Goal: Task Accomplishment & Management: Manage account settings

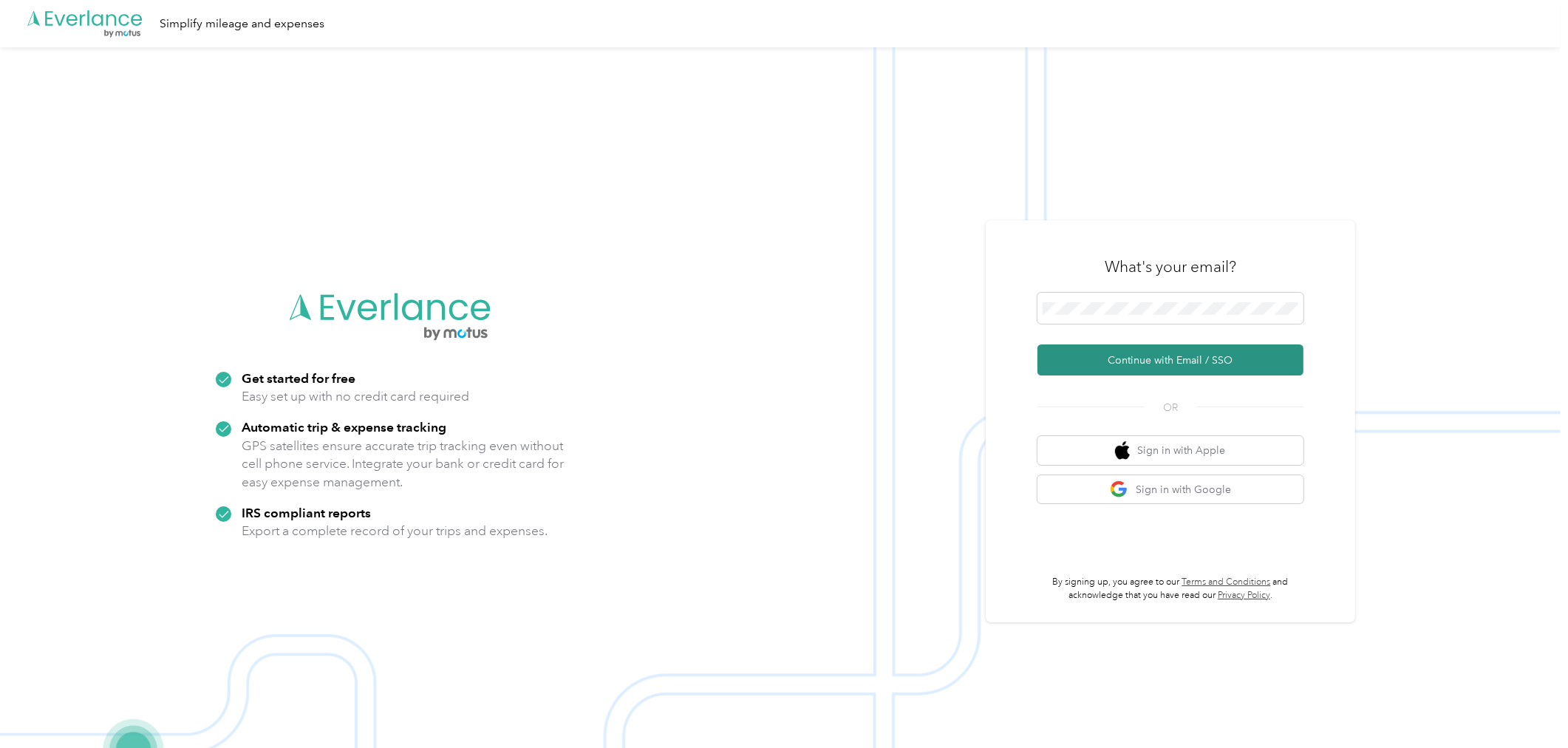
click at [1133, 352] on button "Continue with Email / SSO" at bounding box center [1170, 360] width 266 height 31
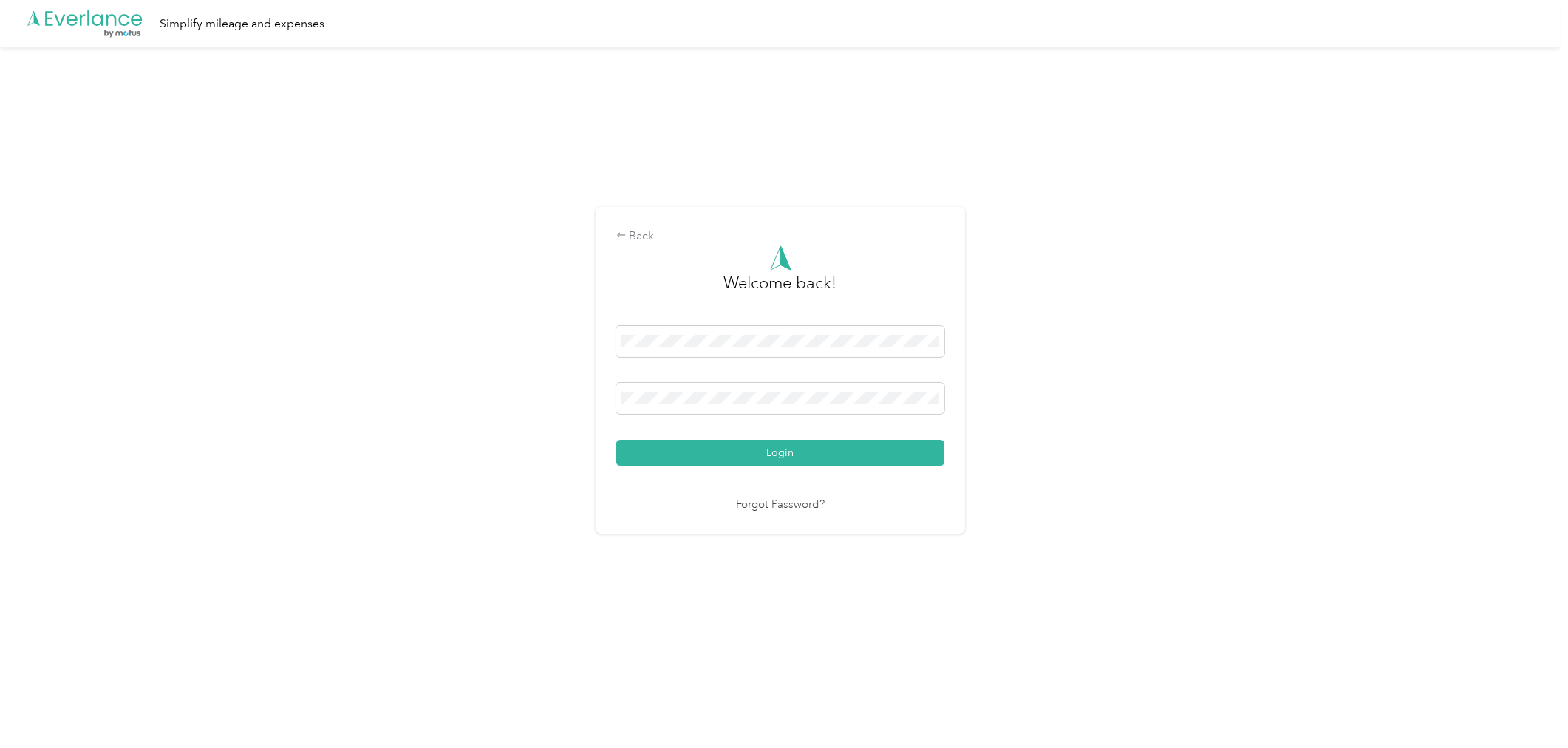
click at [753, 461] on button "Login" at bounding box center [780, 453] width 328 height 26
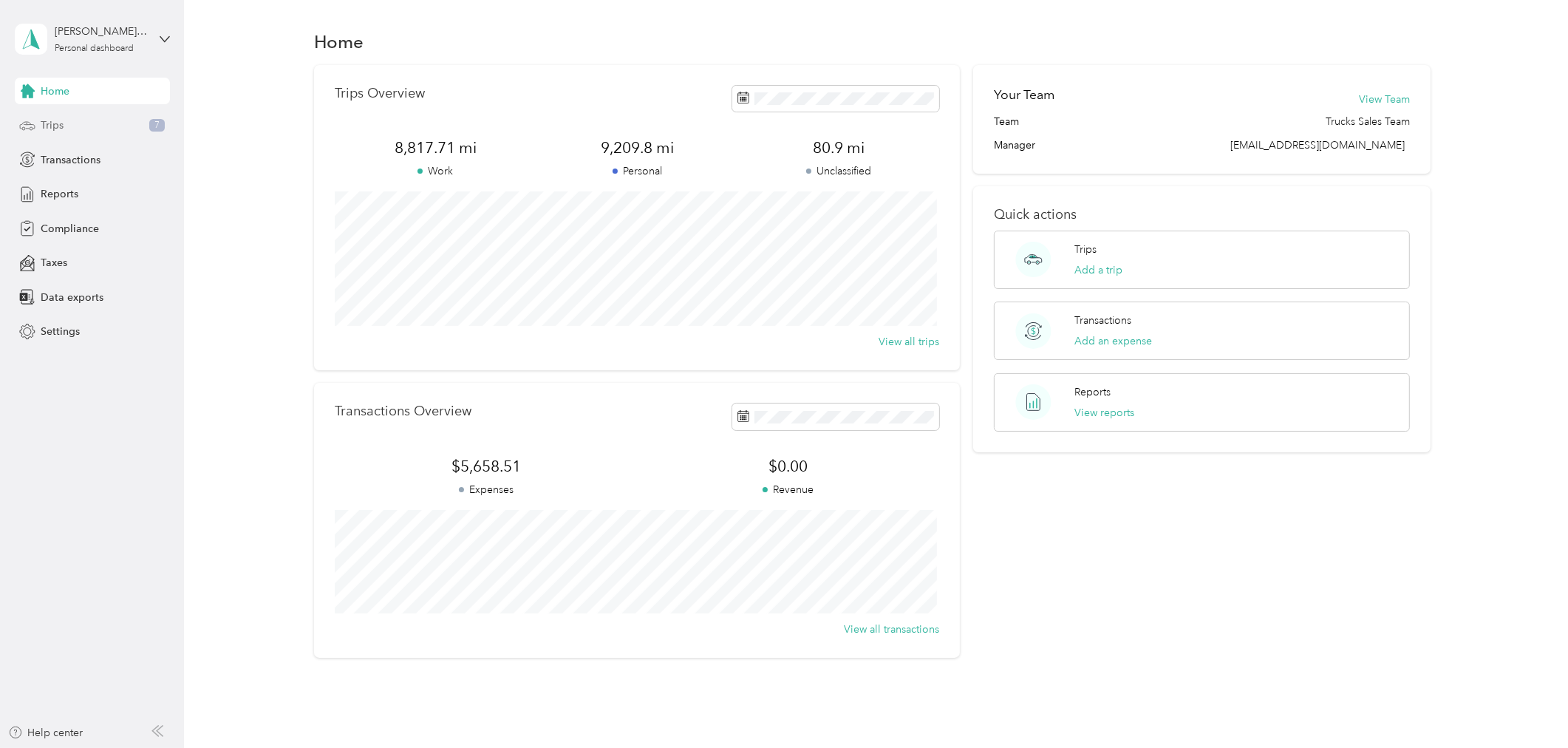
click at [108, 121] on div "Trips 7" at bounding box center [92, 126] width 155 height 27
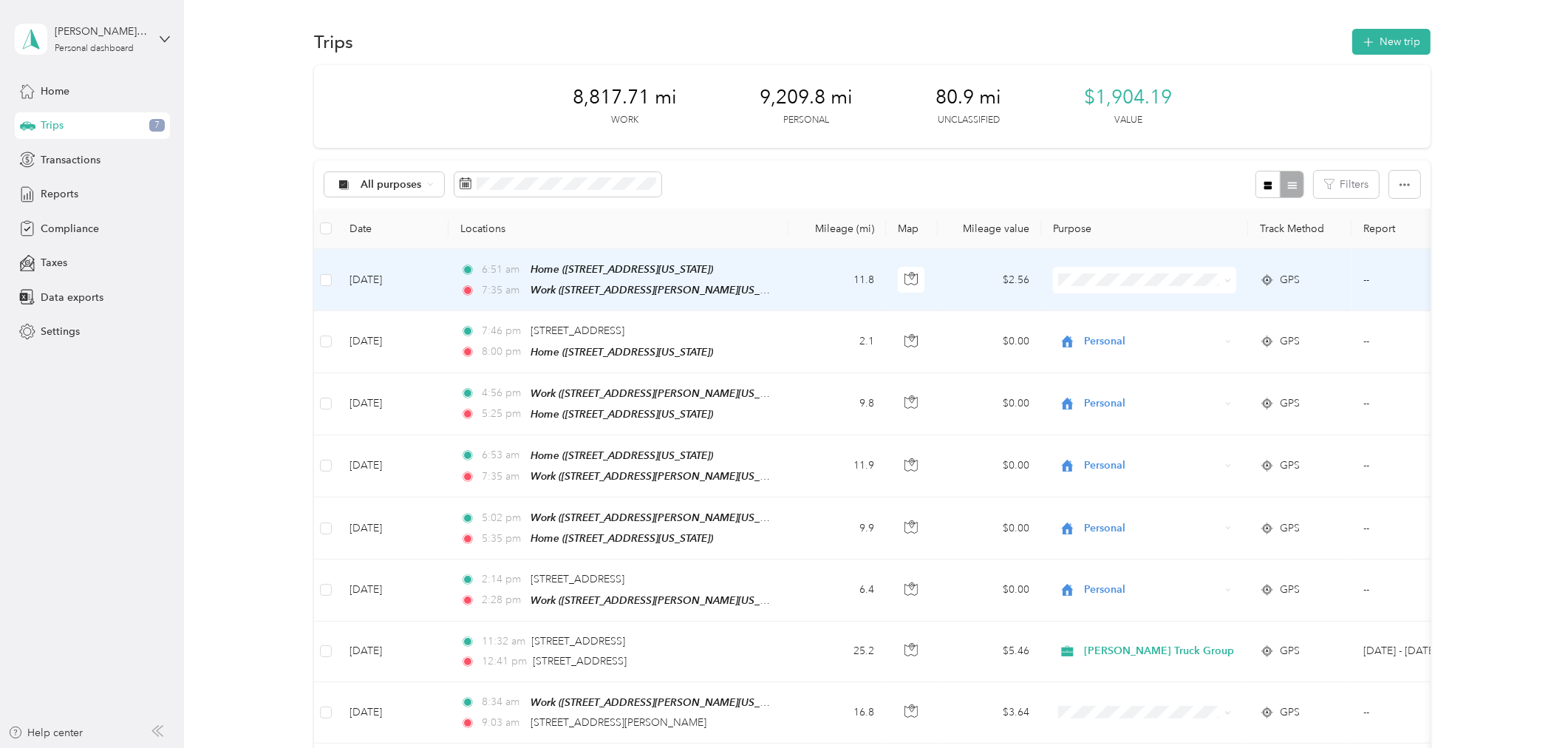
click at [1225, 274] on span at bounding box center [1228, 279] width 7 height 12
click at [1114, 329] on span "Personal" at bounding box center [1164, 331] width 150 height 15
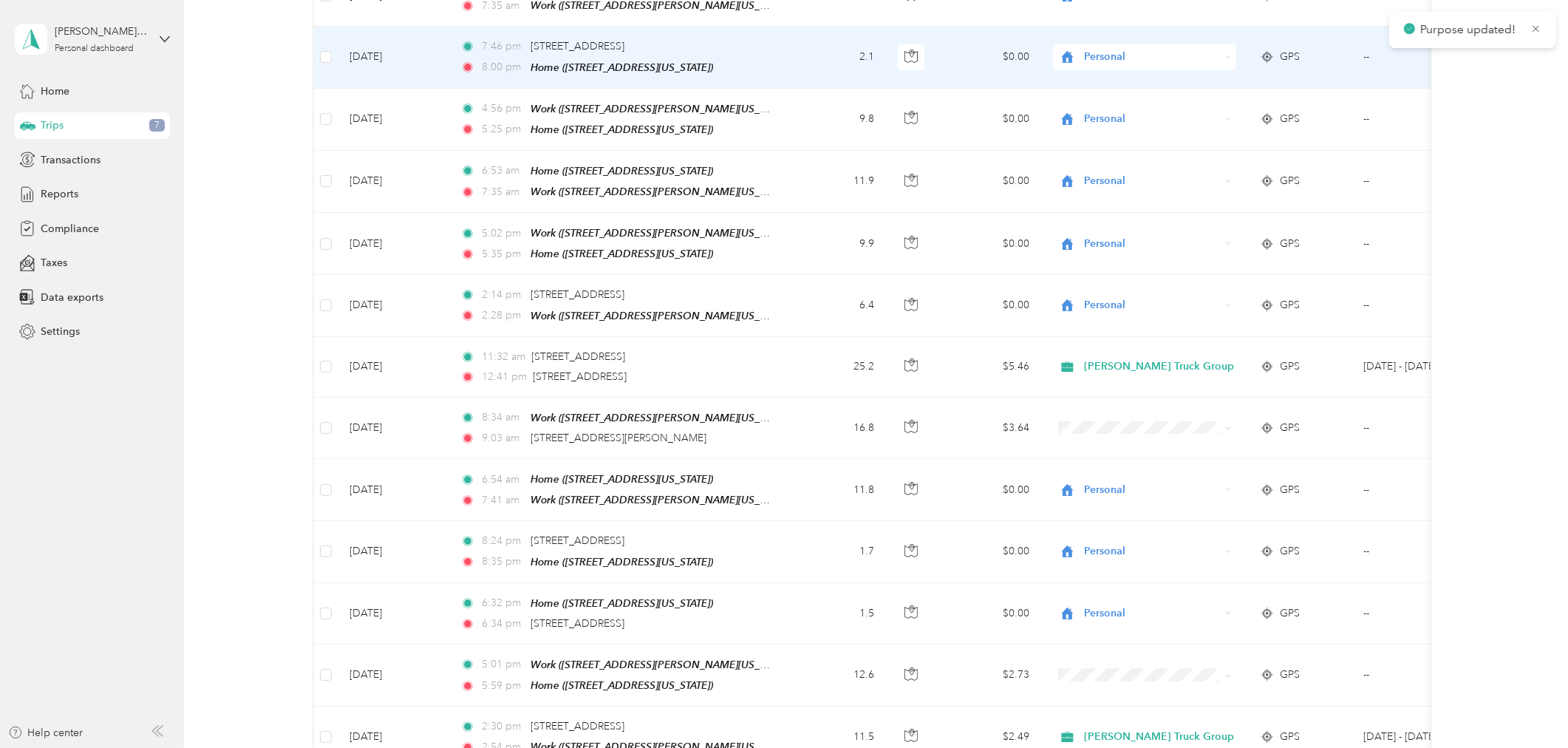
scroll to position [328, 0]
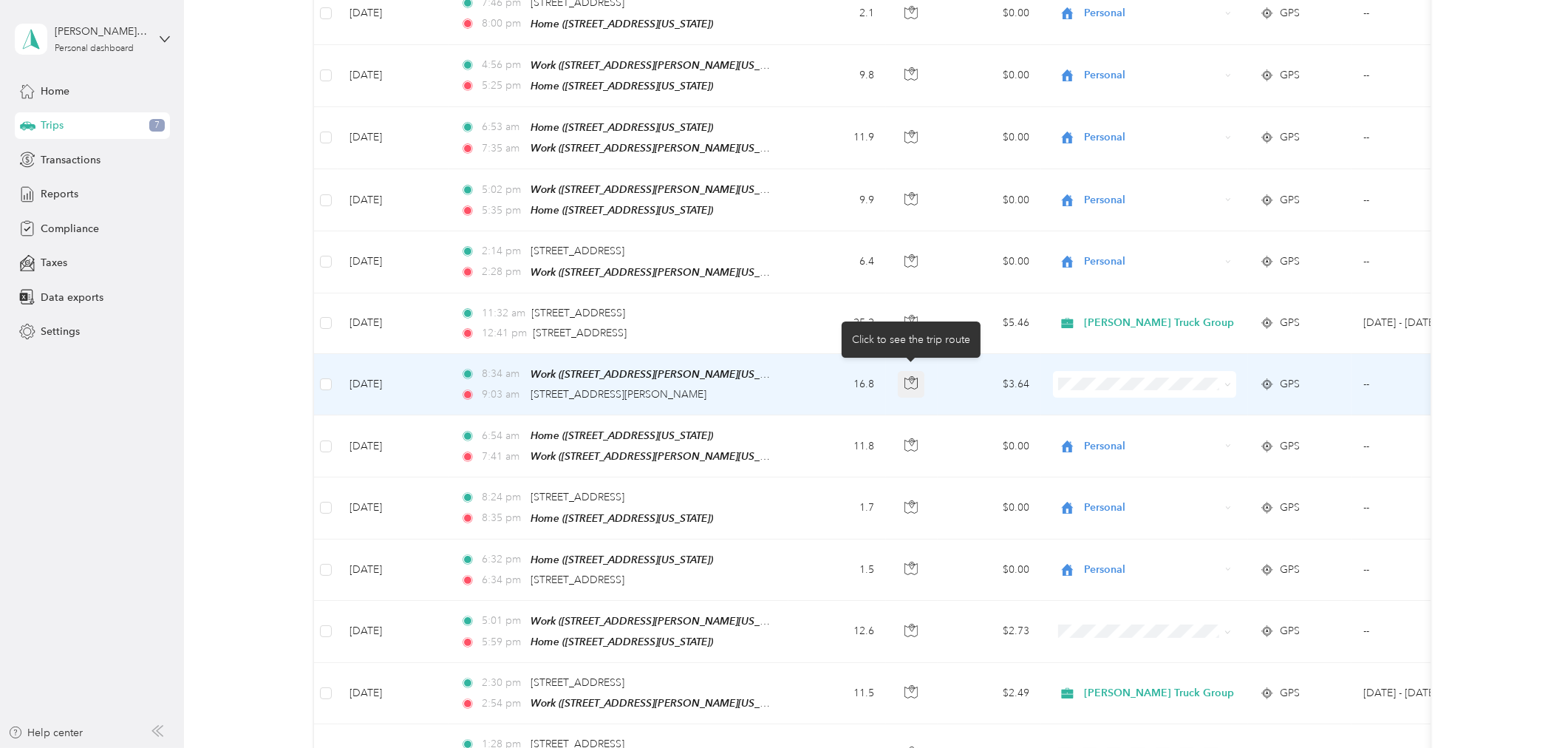
click at [918, 379] on button "button" at bounding box center [911, 384] width 27 height 27
click at [1099, 405] on span "[PERSON_NAME] Truck Group" at bounding box center [1164, 404] width 150 height 15
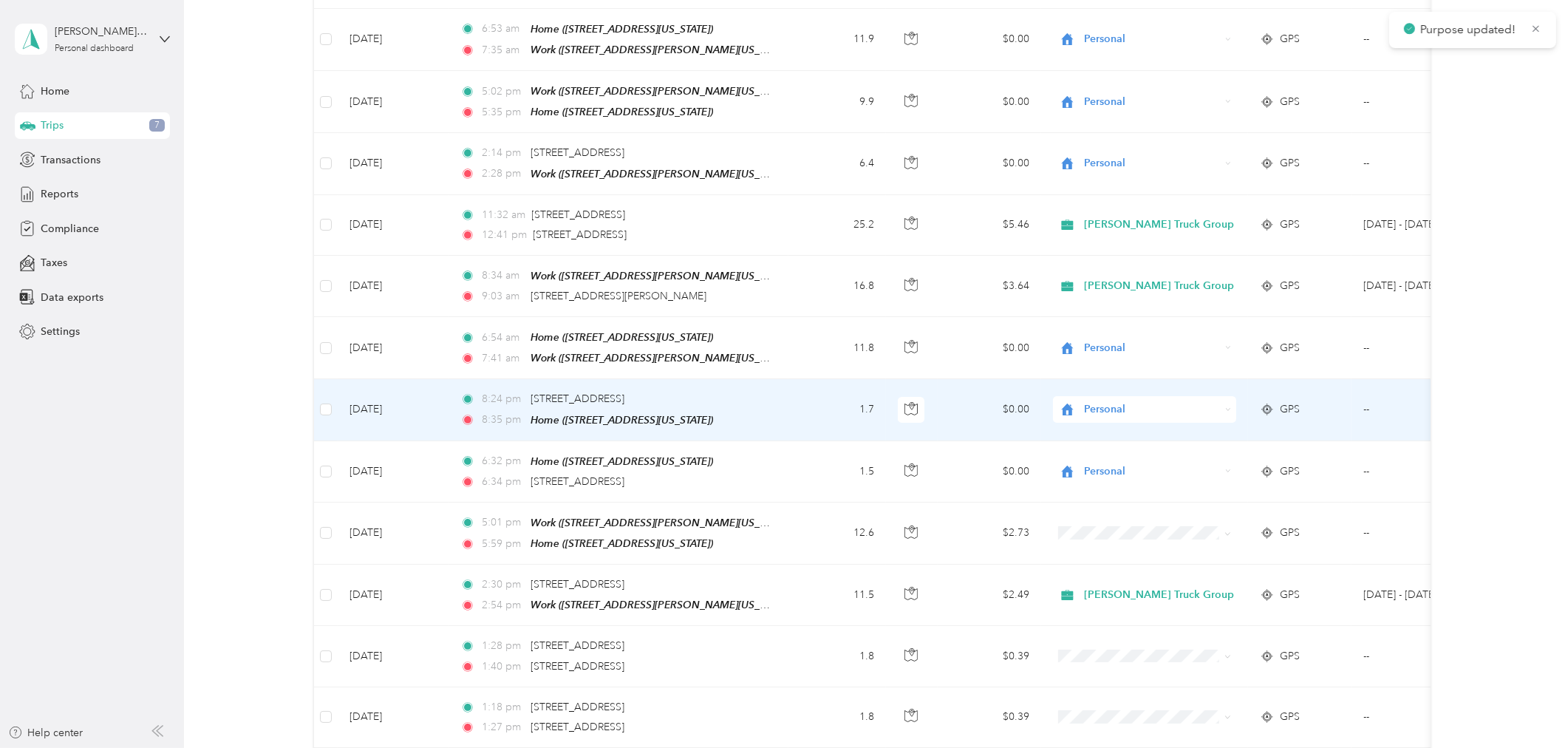
scroll to position [493, 0]
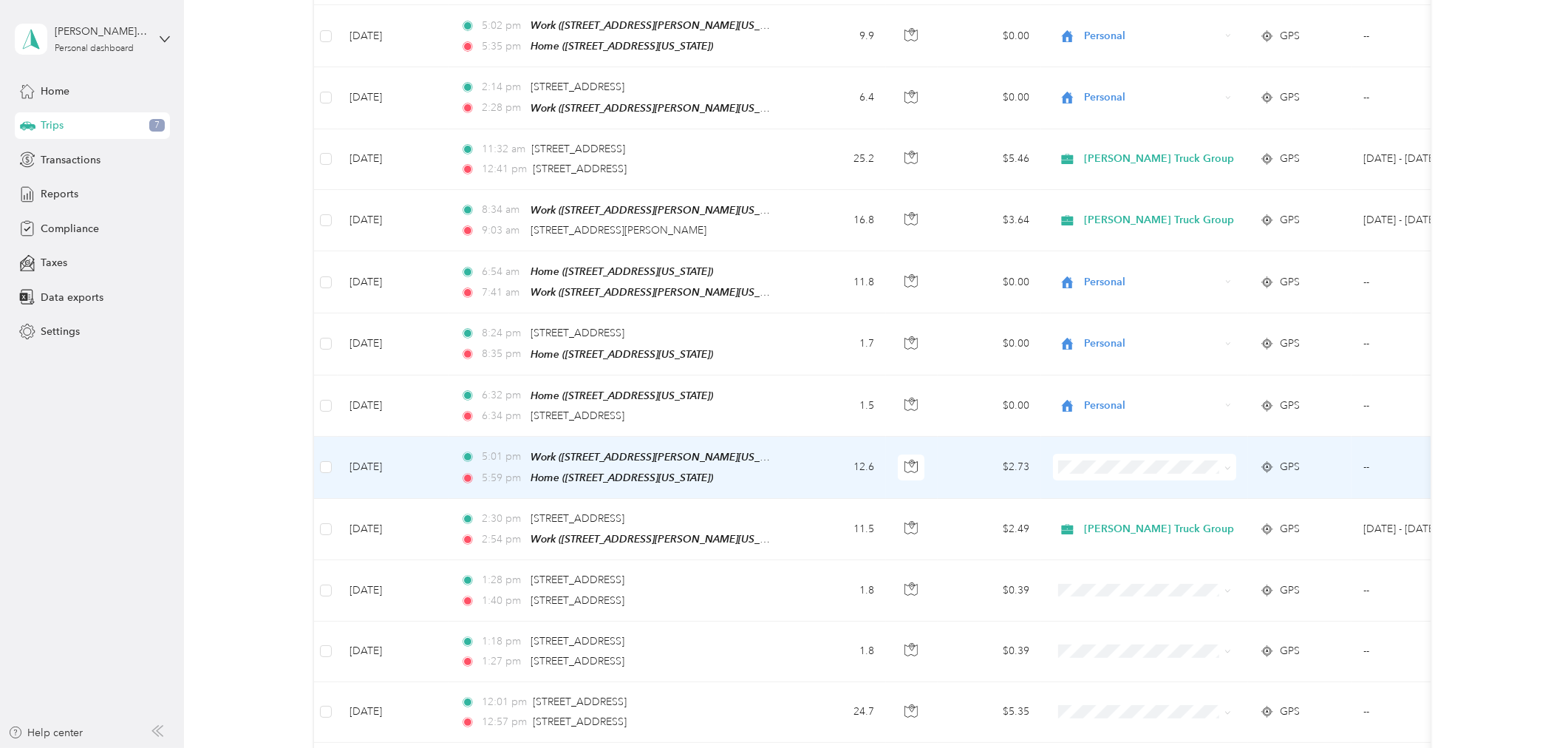
click at [1230, 459] on span at bounding box center [1225, 467] width 11 height 16
click at [1171, 463] on span at bounding box center [1144, 467] width 183 height 27
click at [1103, 502] on span "Personal" at bounding box center [1164, 508] width 150 height 15
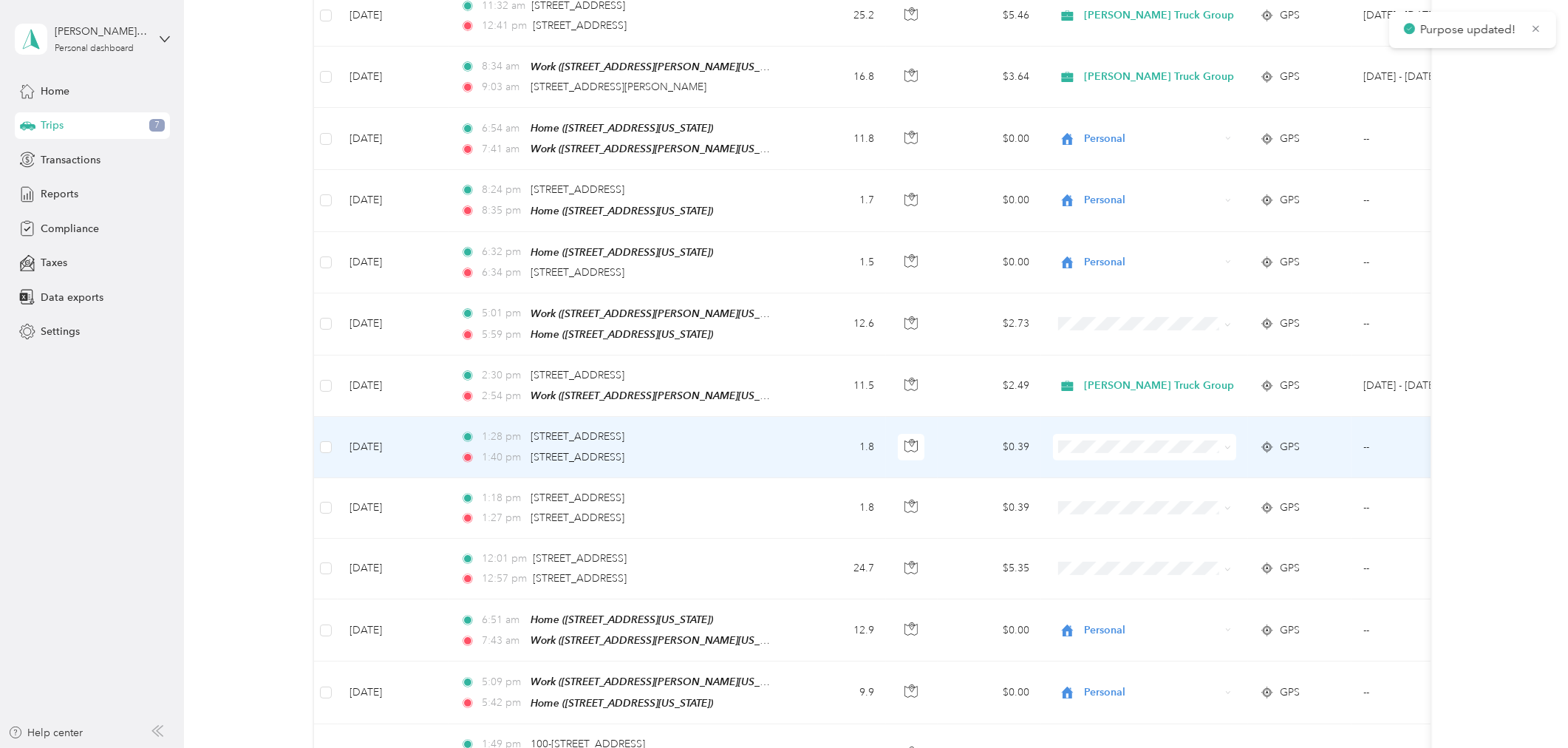
scroll to position [657, 0]
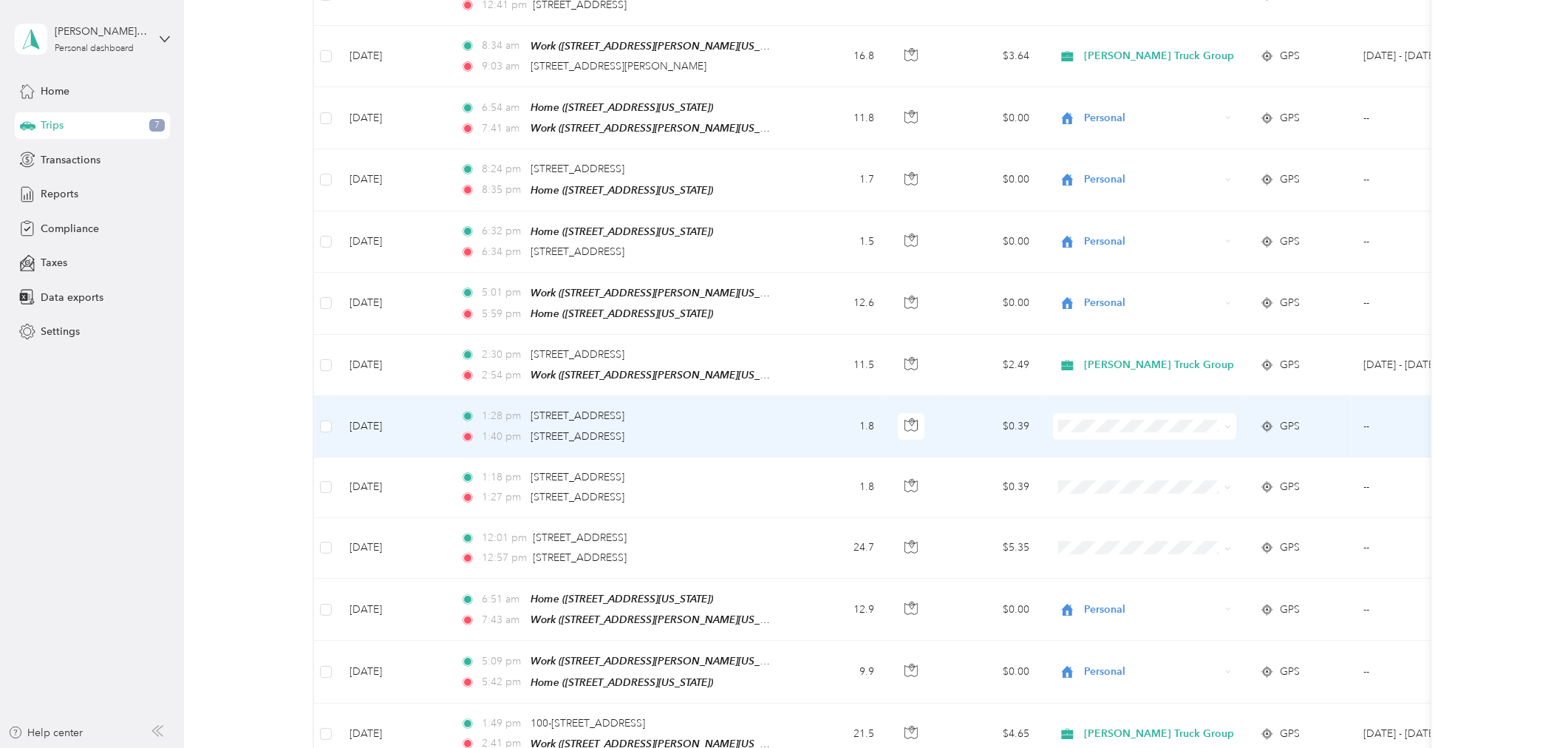
click at [1122, 414] on span at bounding box center [1144, 427] width 183 height 27
click at [1102, 430] on li "[PERSON_NAME] Truck Group" at bounding box center [1151, 435] width 197 height 26
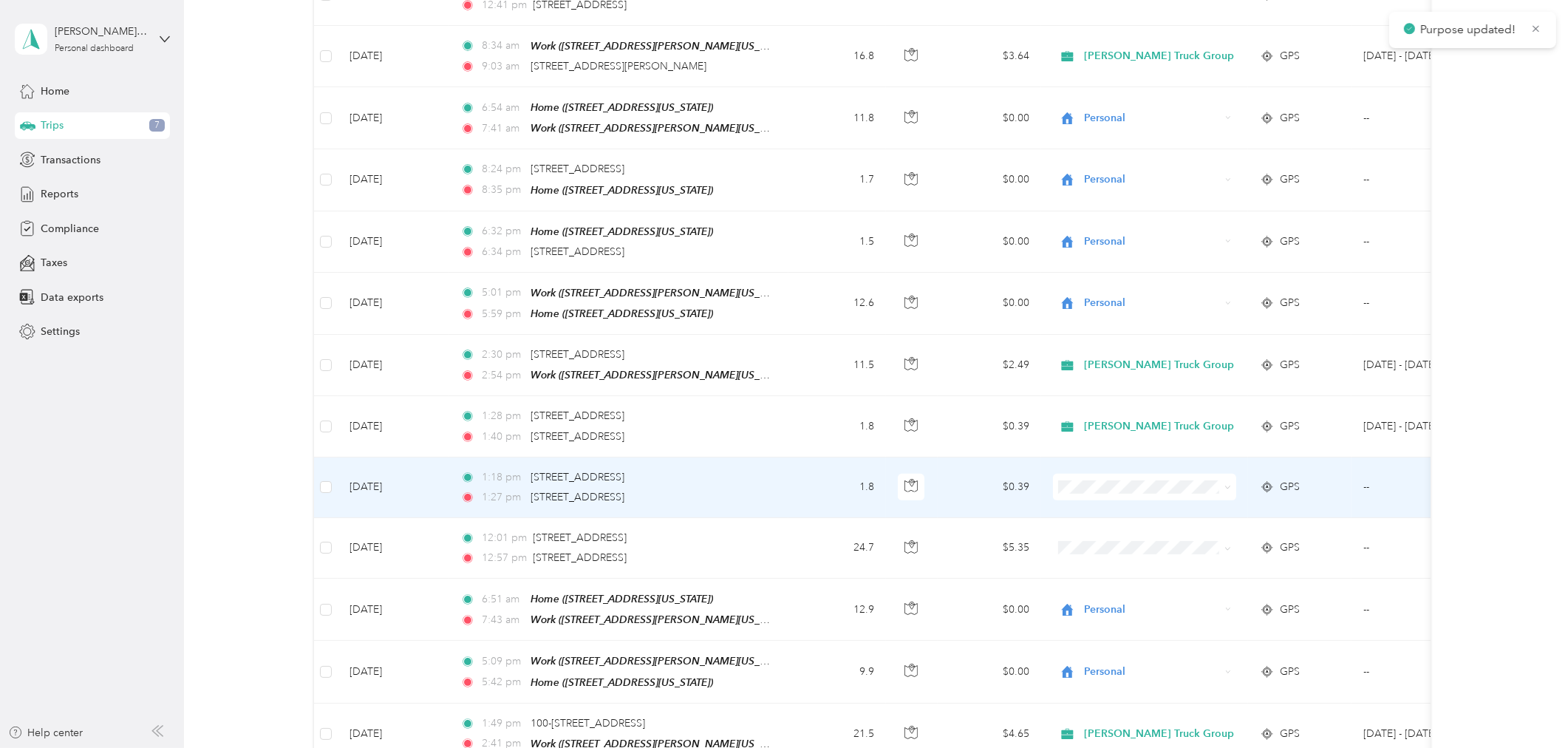
click at [1108, 485] on span at bounding box center [1144, 487] width 183 height 27
click at [1111, 501] on span "[PERSON_NAME] Truck Group" at bounding box center [1164, 500] width 150 height 15
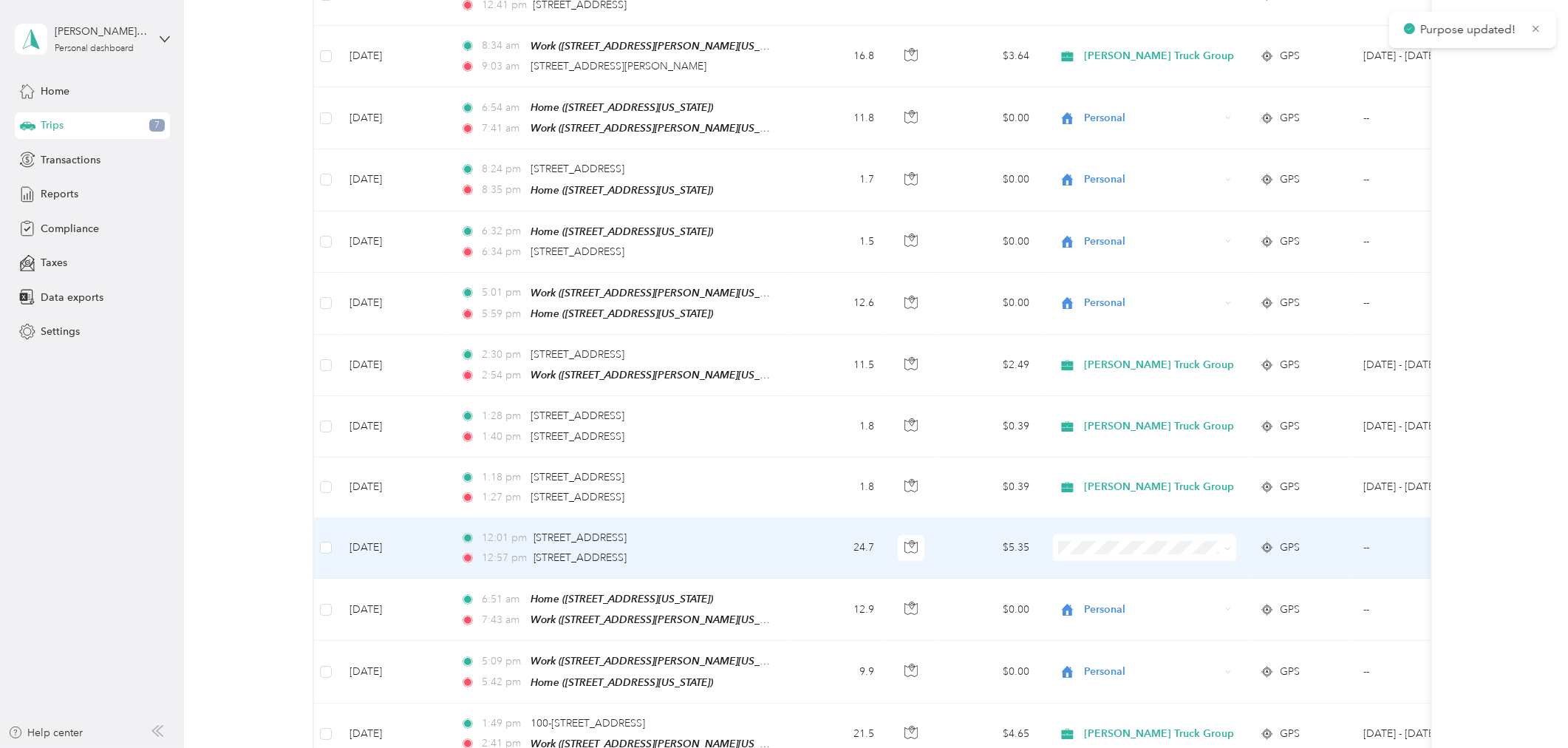
click at [1105, 560] on span "[PERSON_NAME] Truck Group" at bounding box center [1164, 557] width 150 height 15
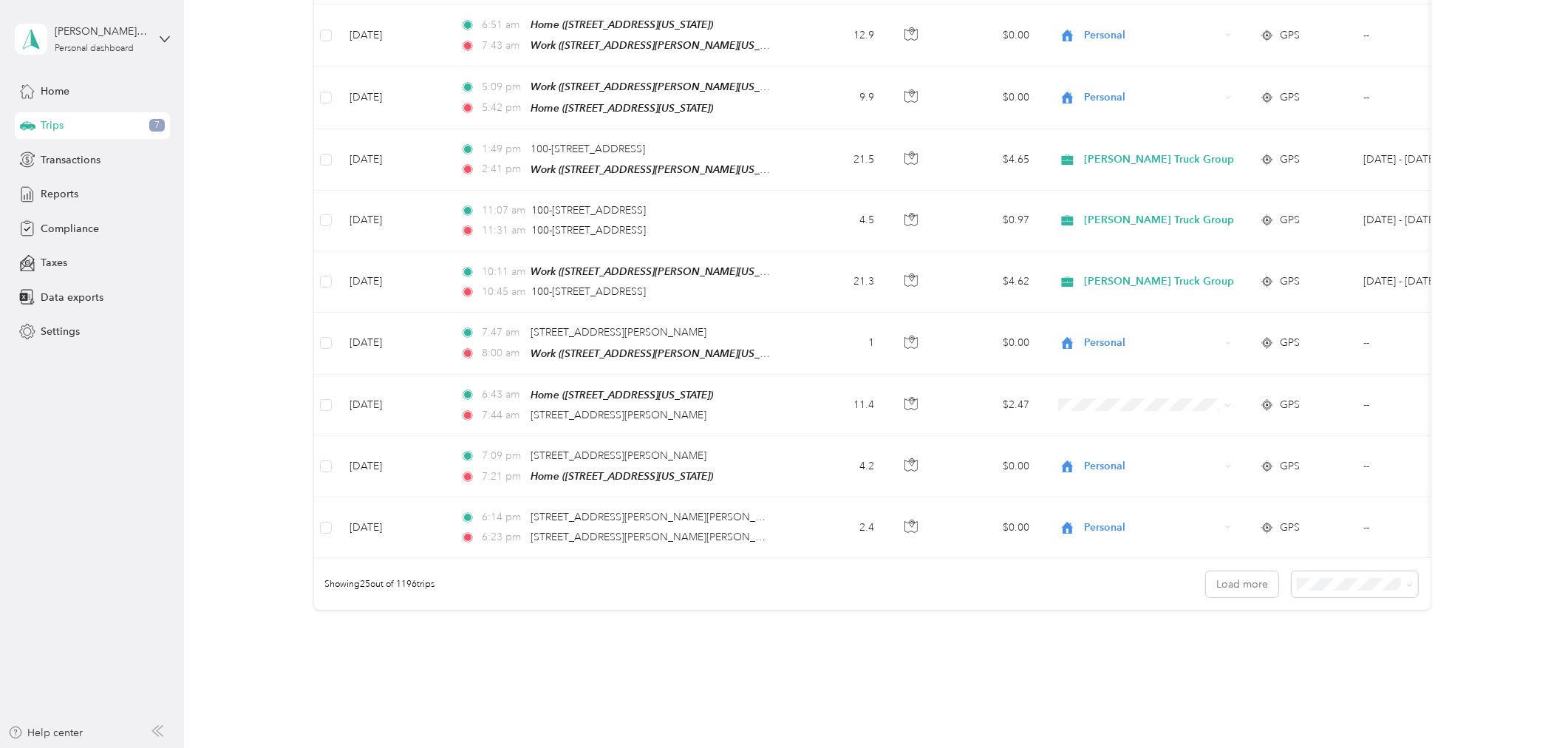
scroll to position [1232, 0]
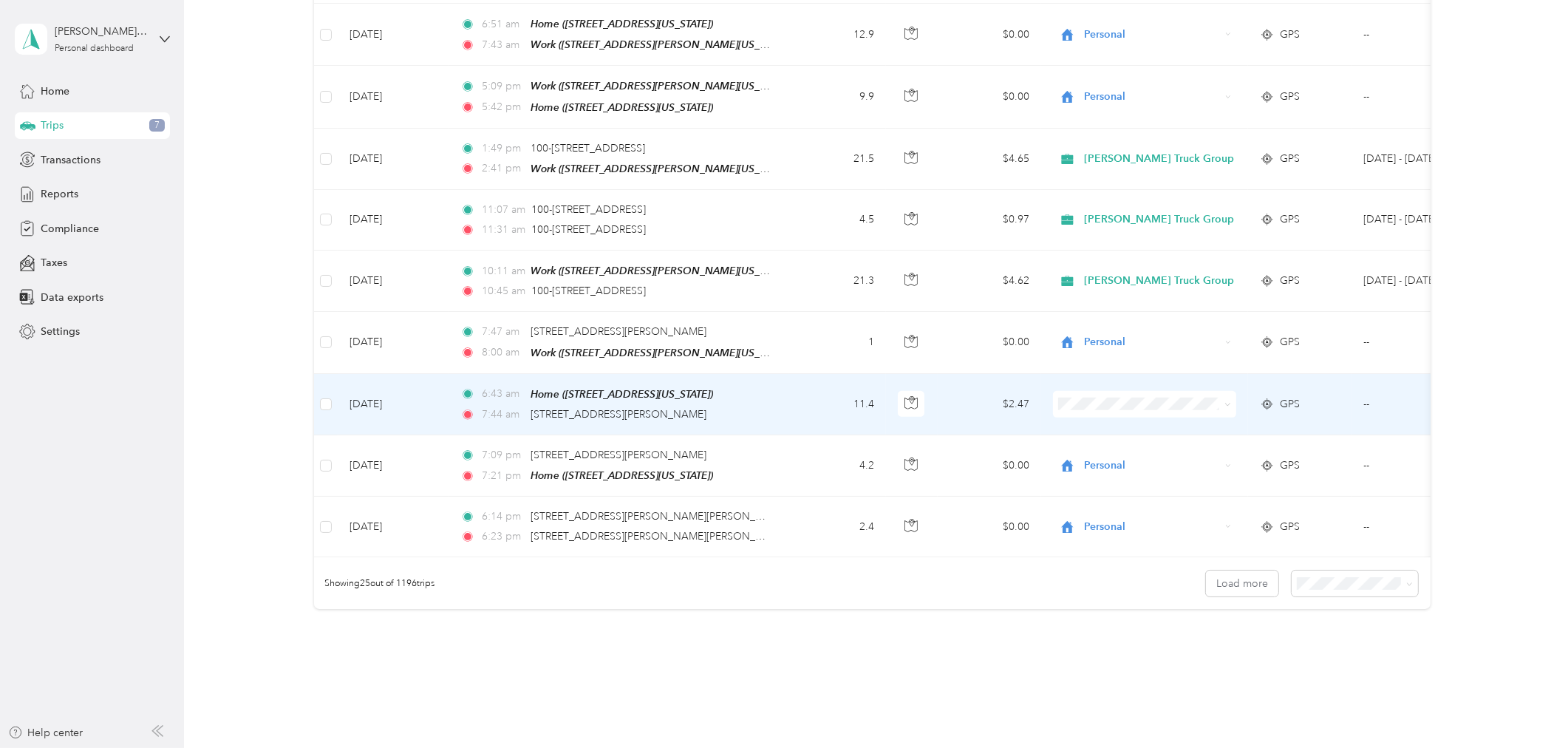
click at [1221, 396] on span at bounding box center [1225, 405] width 11 height 16
click at [1112, 432] on span "Personal" at bounding box center [1164, 433] width 150 height 15
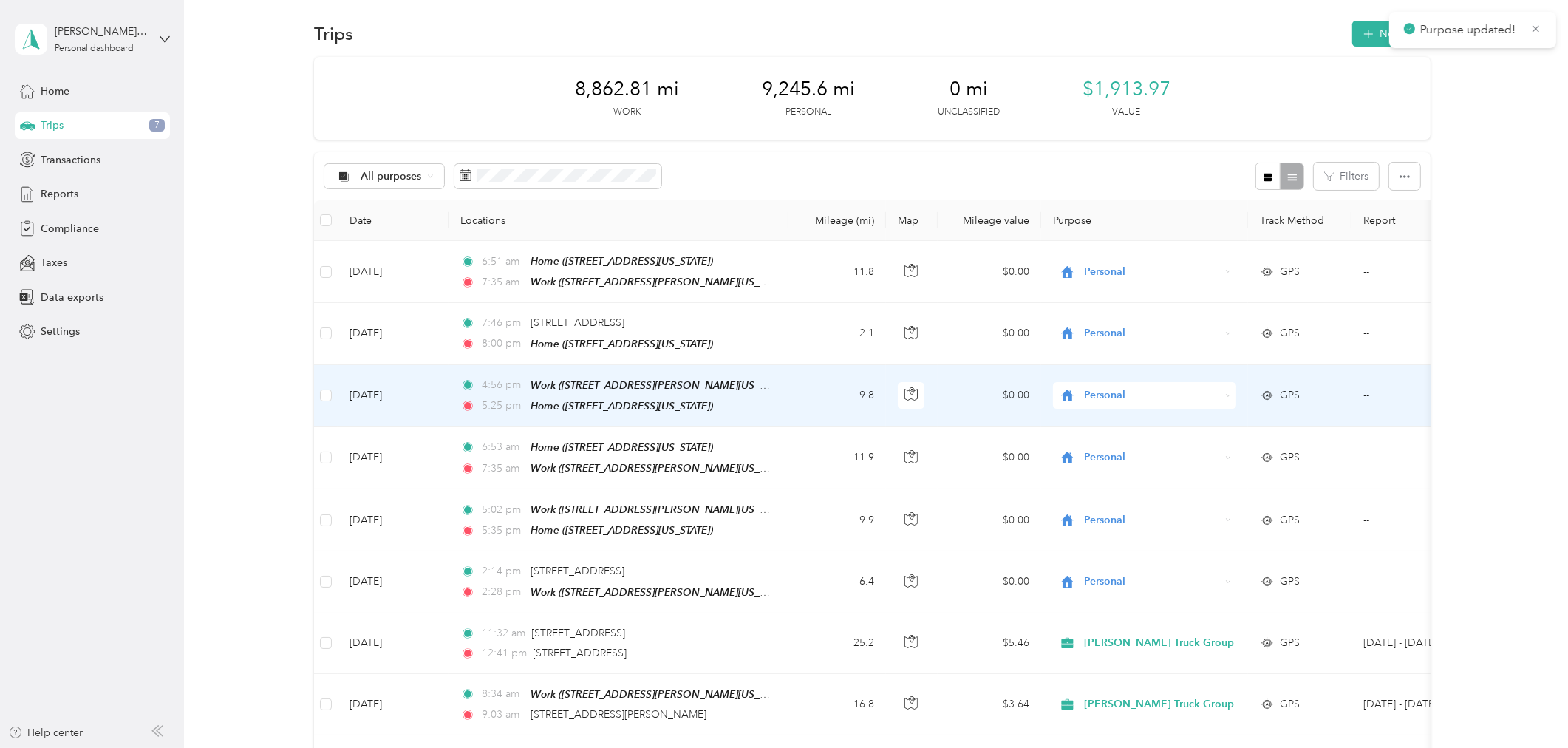
scroll to position [0, 0]
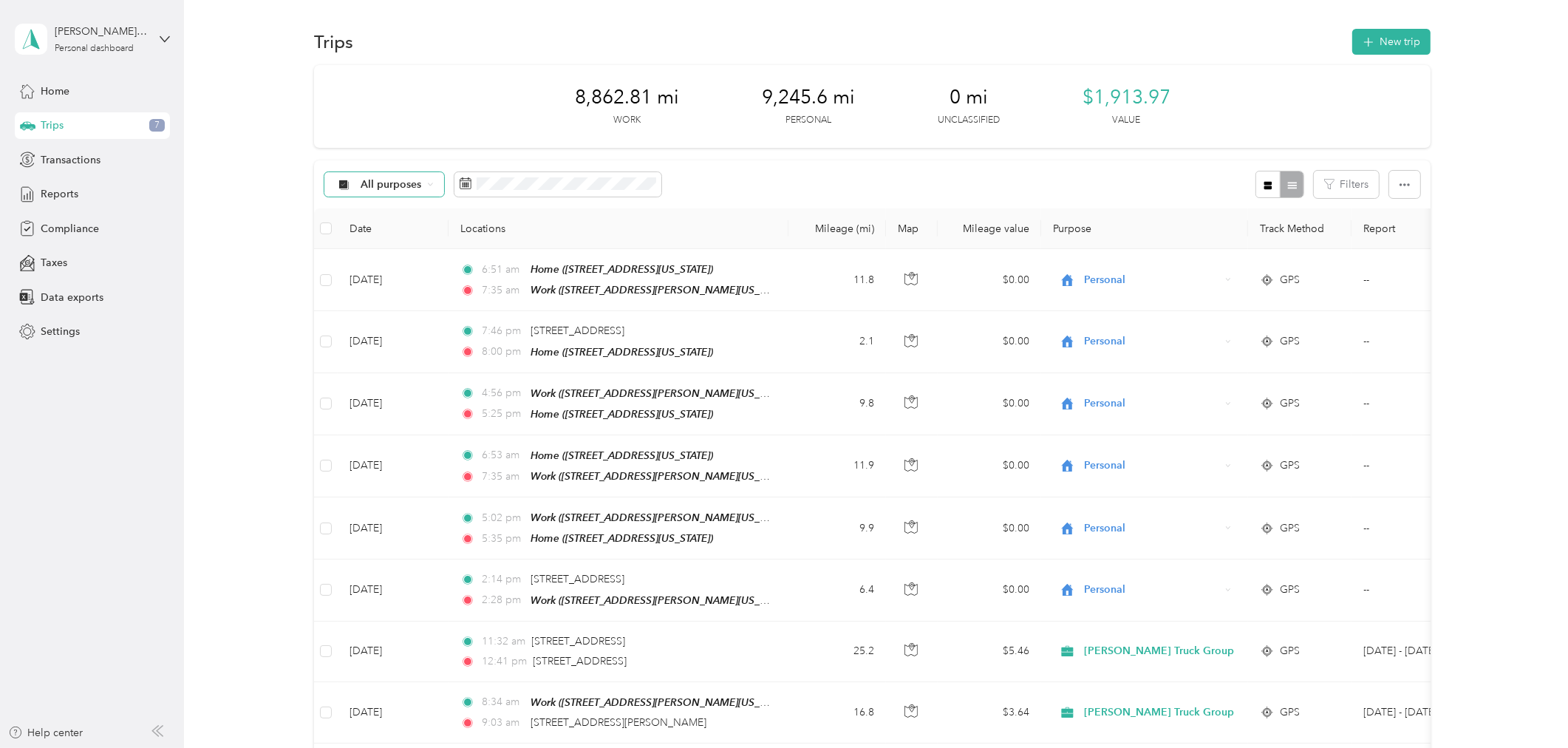
click at [382, 186] on span "All purposes" at bounding box center [391, 184] width 61 height 11
click at [396, 246] on ol "All purposes Unclassified [PERSON_NAME] Truck Group Personal" at bounding box center [423, 250] width 197 height 104
click at [405, 184] on span "All purposes" at bounding box center [391, 184] width 61 height 11
click at [388, 232] on span "Unclassified" at bounding box center [435, 237] width 150 height 15
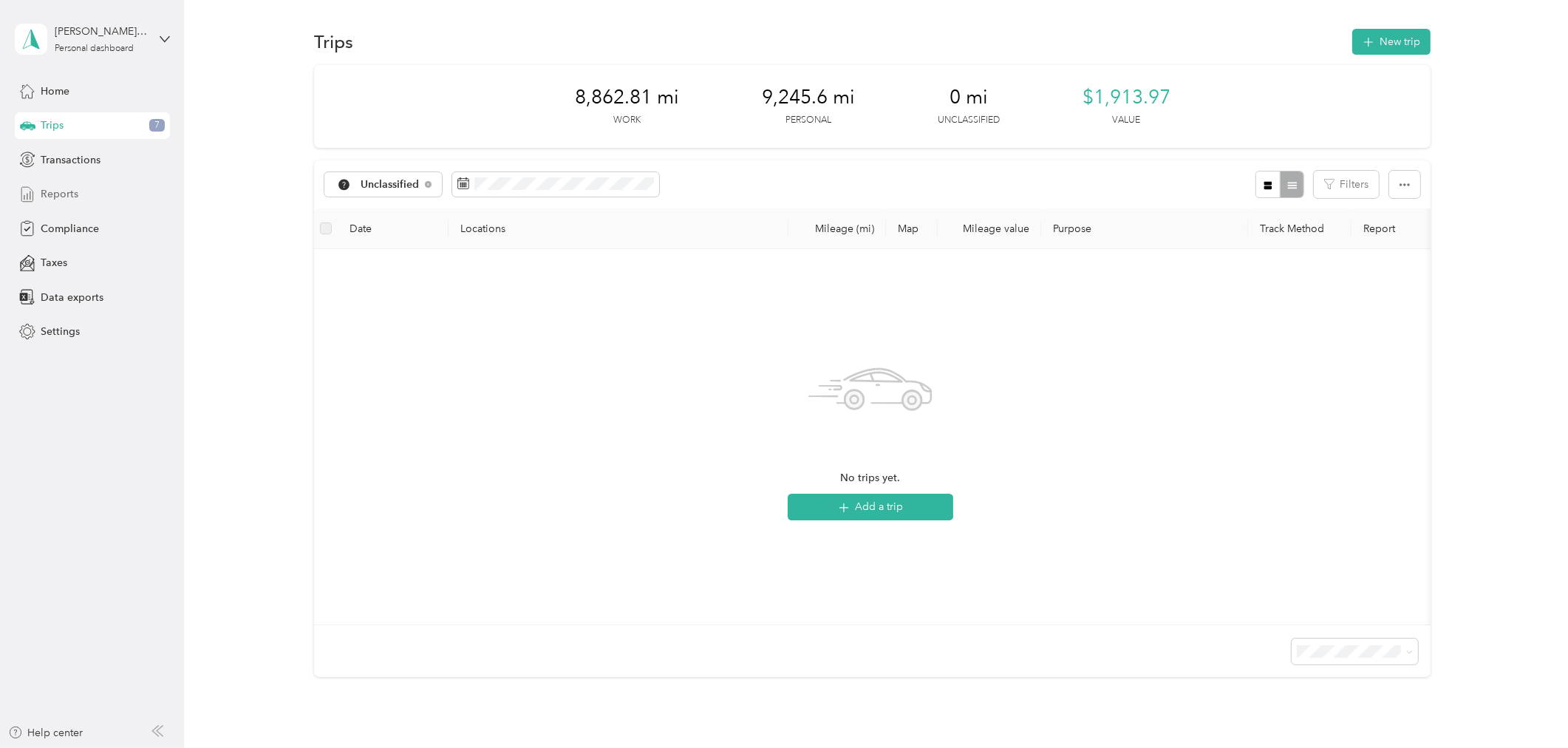
click at [64, 193] on span "Reports" at bounding box center [60, 193] width 38 height 15
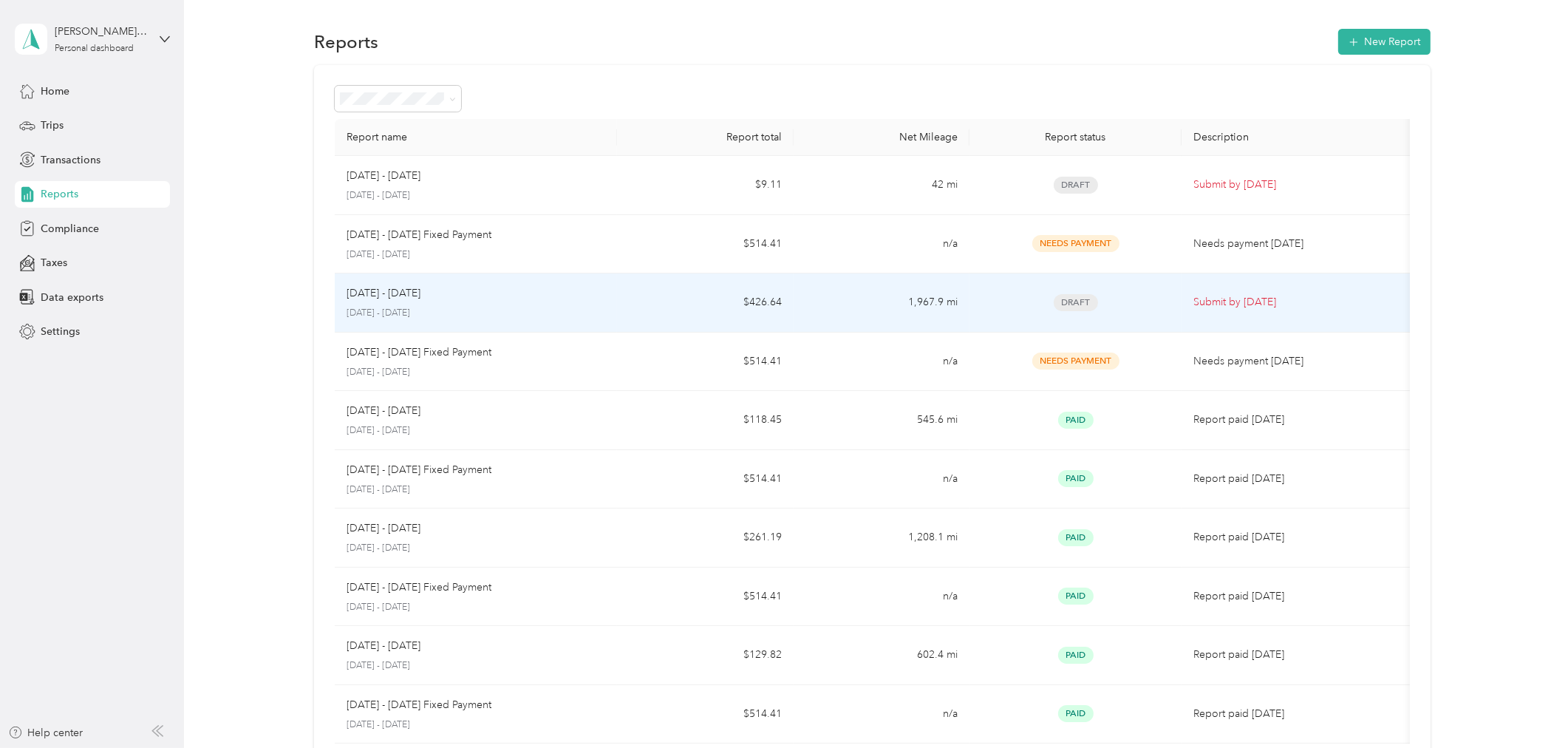
click at [427, 299] on div "[DATE] - [DATE]" at bounding box center [475, 294] width 258 height 16
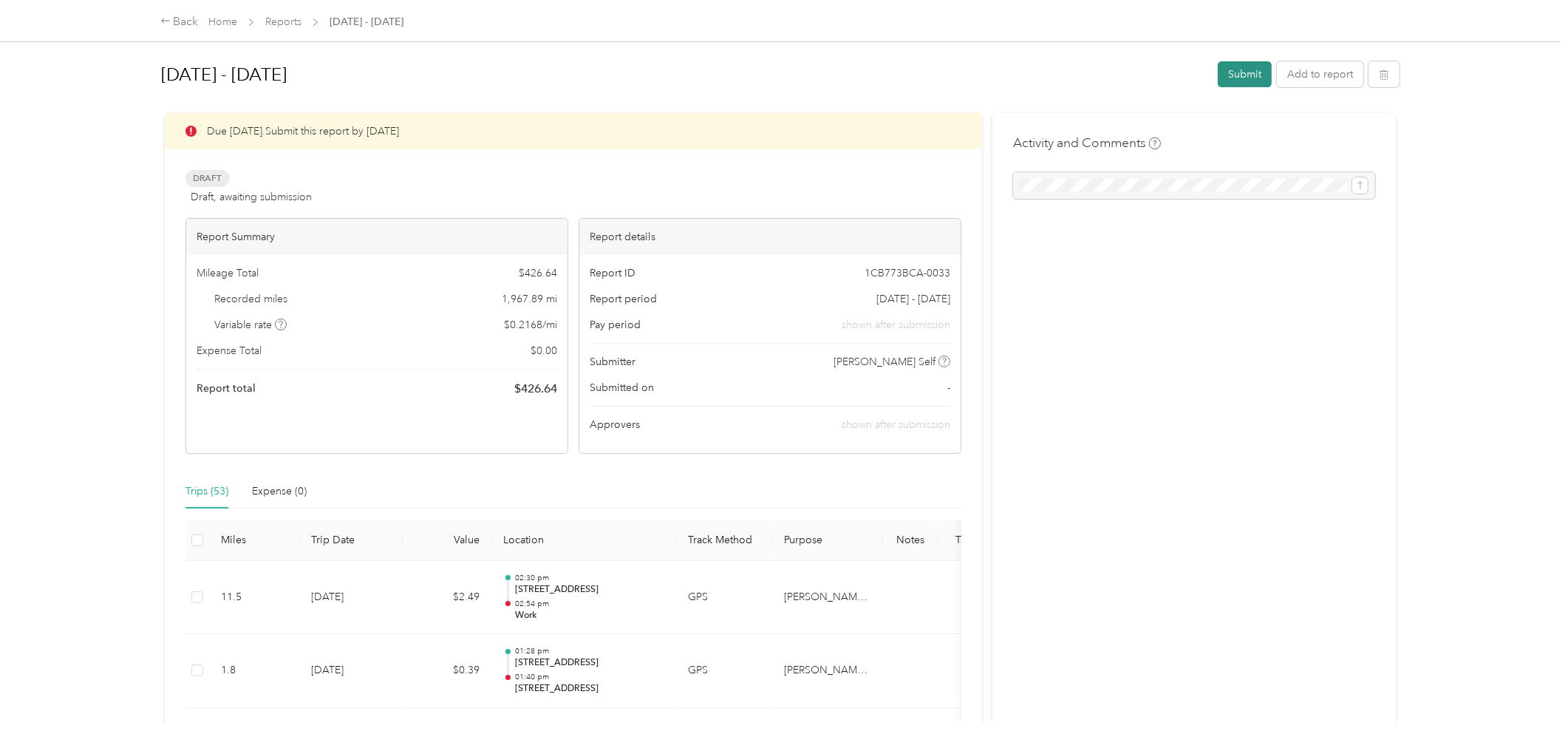
click at [1234, 72] on button "Submit" at bounding box center [1244, 74] width 54 height 26
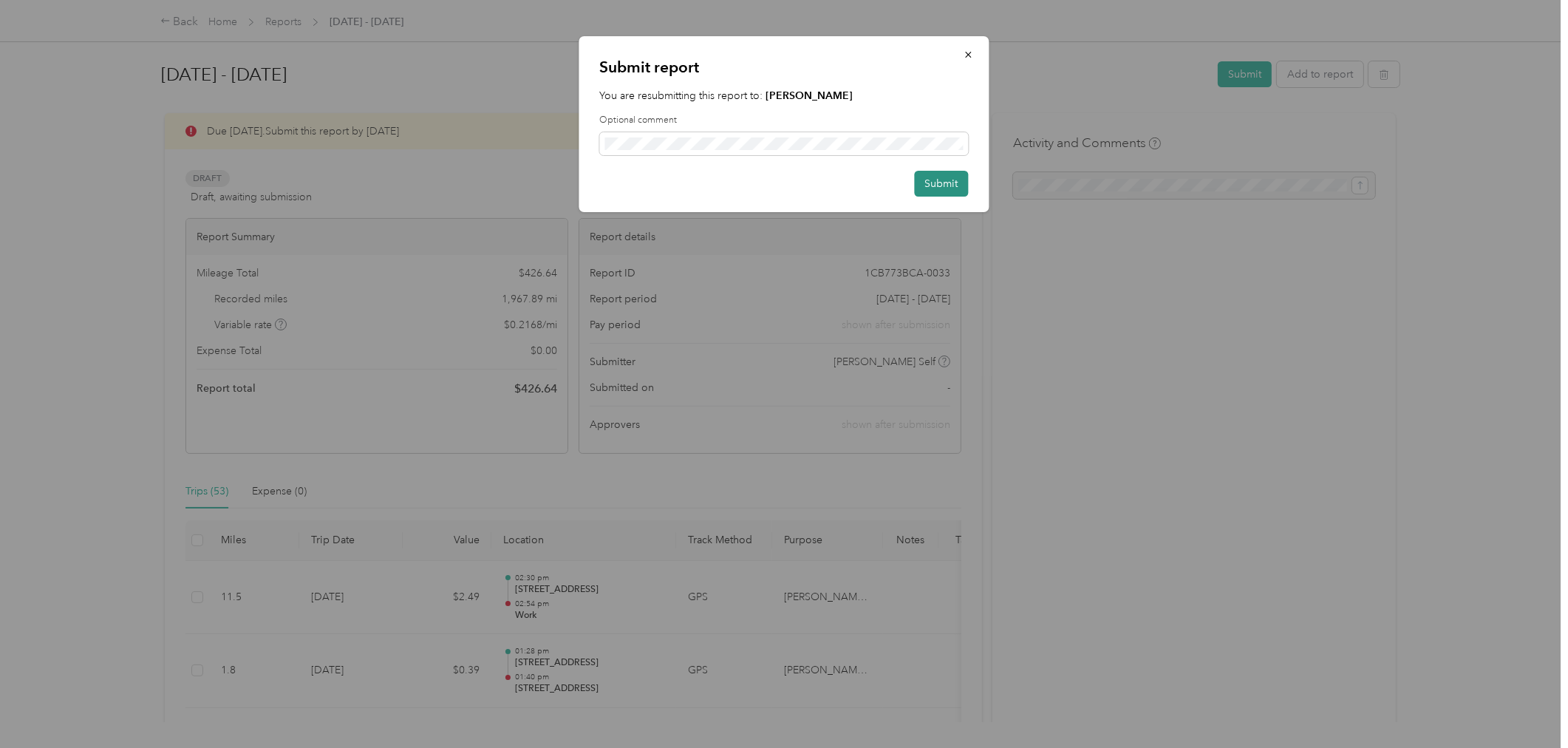
click at [957, 179] on button "Submit" at bounding box center [942, 184] width 54 height 26
